Goal: Task Accomplishment & Management: Manage account settings

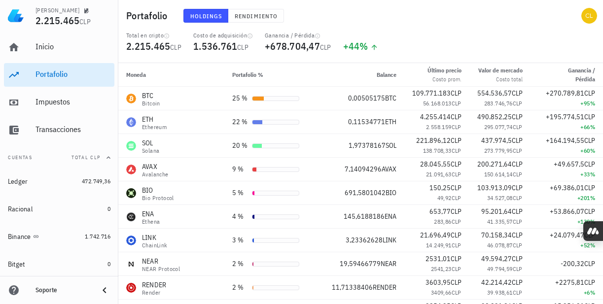
click at [256, 7] on div "Holdings Rendimiento" at bounding box center [306, 16] width 259 height 26
click at [255, 14] on span "Rendimiento" at bounding box center [255, 15] width 43 height 7
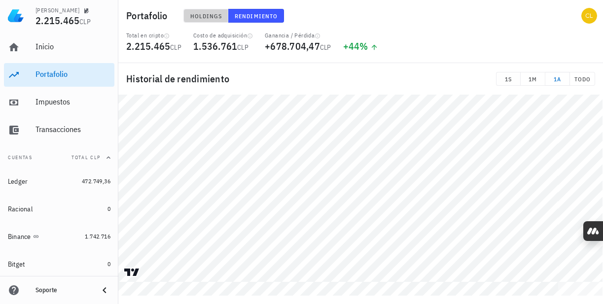
click at [207, 14] on span "Holdings" at bounding box center [206, 15] width 33 height 7
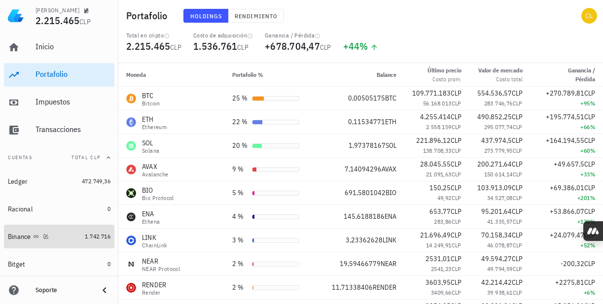
click at [59, 238] on div "Binance" at bounding box center [44, 236] width 73 height 9
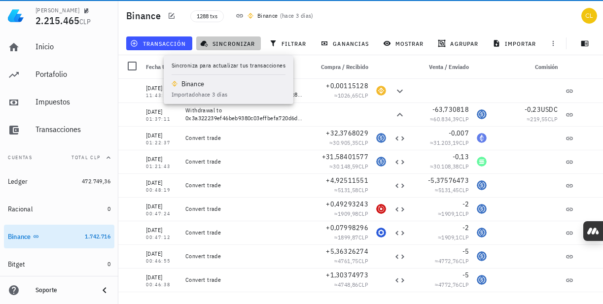
click at [225, 47] on span "sincronizar" at bounding box center [228, 43] width 53 height 8
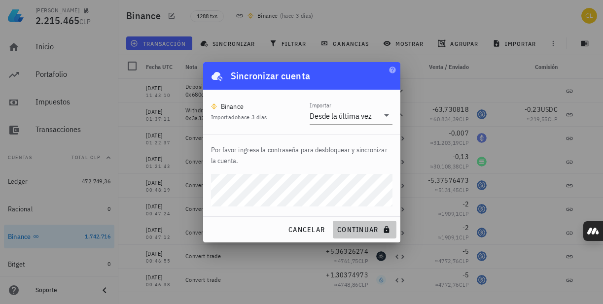
click at [352, 224] on button "continuar" at bounding box center [364, 230] width 63 height 18
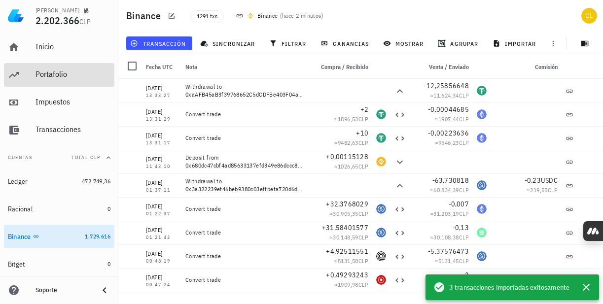
click at [69, 73] on div "Portafolio" at bounding box center [72, 73] width 75 height 9
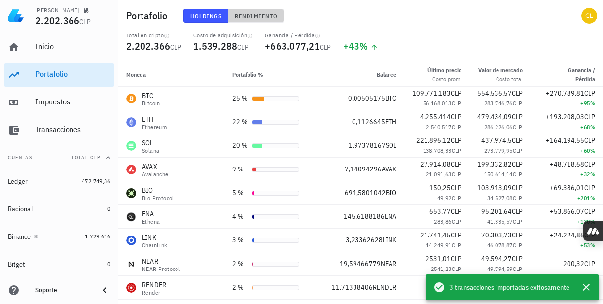
click at [255, 19] on span "Rendimiento" at bounding box center [255, 15] width 43 height 7
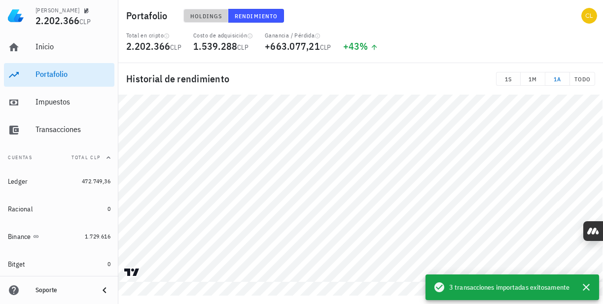
click at [210, 15] on span "Holdings" at bounding box center [206, 15] width 33 height 7
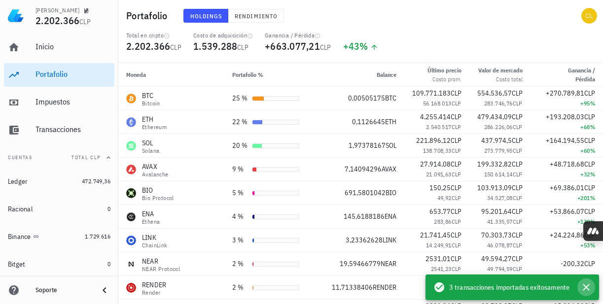
click at [584, 289] on icon "button" at bounding box center [585, 287] width 7 height 7
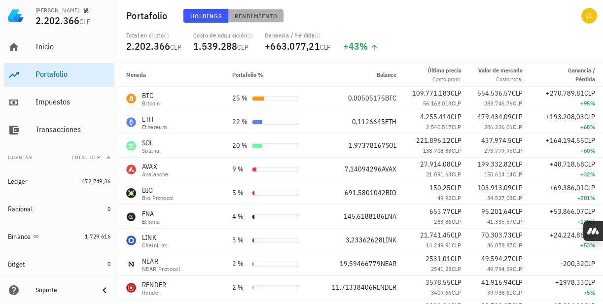
click at [257, 19] on span "Rendimiento" at bounding box center [255, 15] width 43 height 7
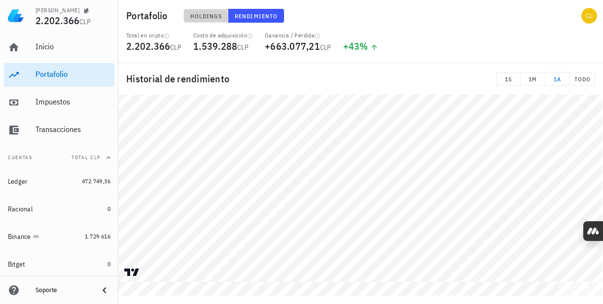
click at [203, 10] on button "Holdings" at bounding box center [205, 16] width 45 height 14
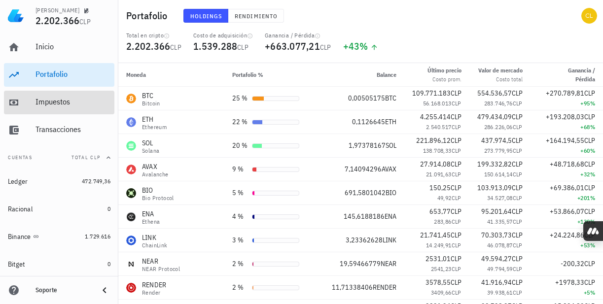
click at [69, 107] on div "Impuestos" at bounding box center [72, 102] width 75 height 22
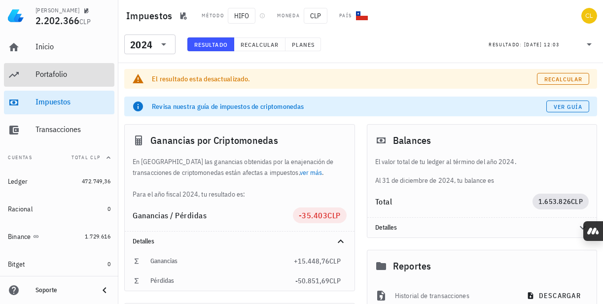
click at [65, 77] on div "Portafolio" at bounding box center [72, 73] width 75 height 9
